Goal: Transaction & Acquisition: Purchase product/service

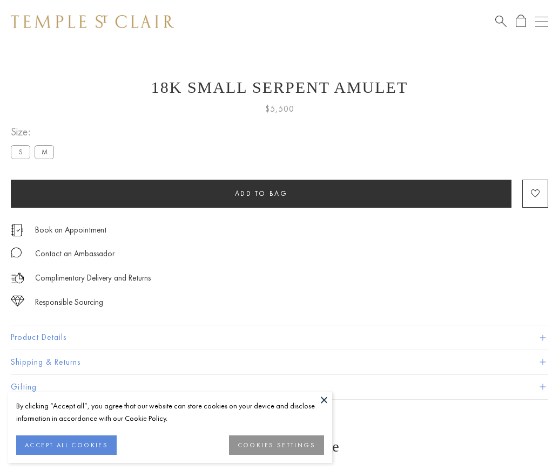
click at [261, 193] on span "Add to bag" at bounding box center [261, 193] width 53 height 9
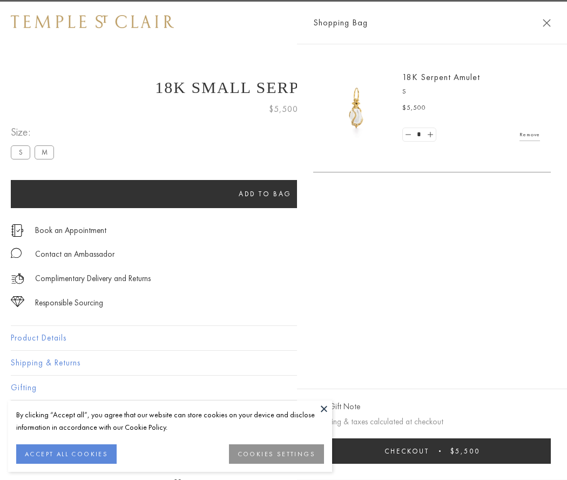
click at [466, 450] on button "Checkout $5,500" at bounding box center [432, 450] width 238 height 25
